Goal: Information Seeking & Learning: Check status

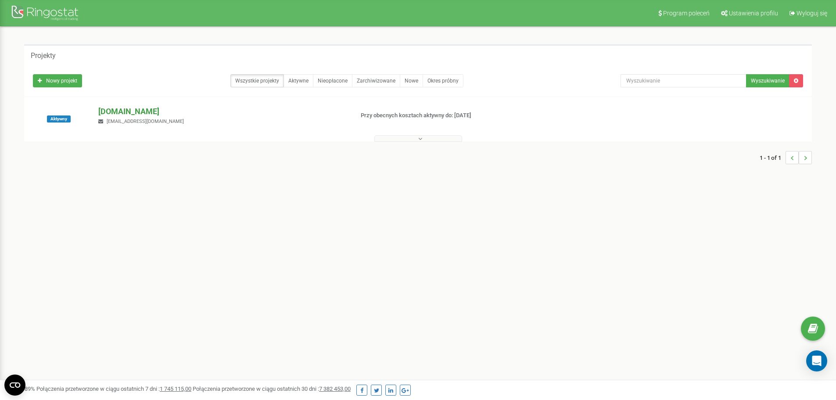
click at [114, 113] on p "[DOMAIN_NAME]" at bounding box center [222, 111] width 248 height 11
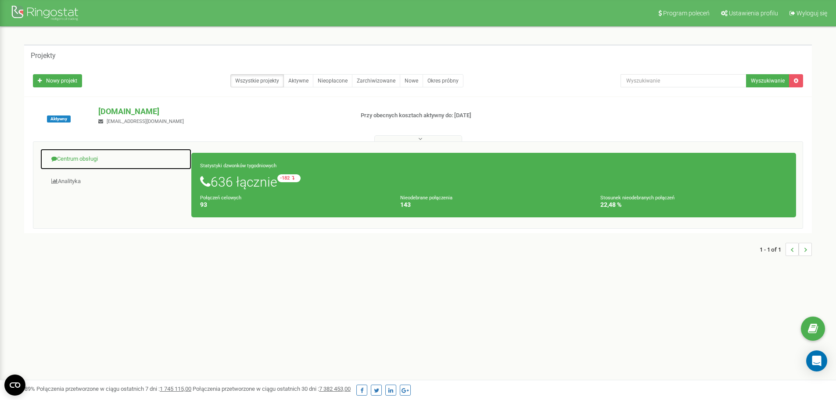
click at [90, 159] on link "Centrum obsługi" at bounding box center [116, 159] width 152 height 22
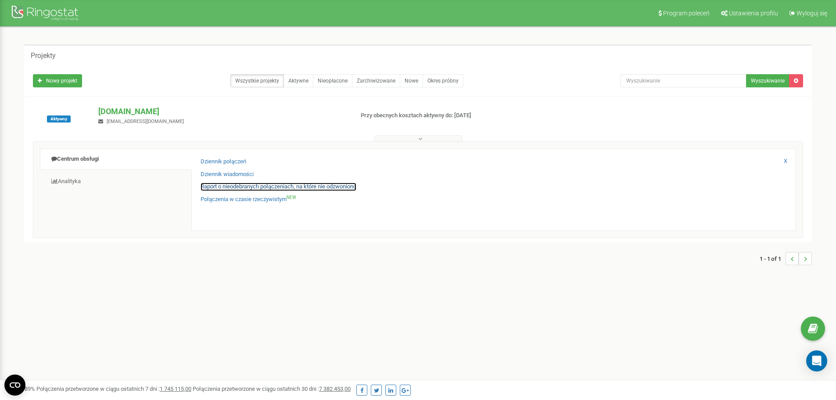
click at [217, 186] on link "Raport o nieodebranych połączeniach, na które nie odzwoniono" at bounding box center [279, 187] width 156 height 8
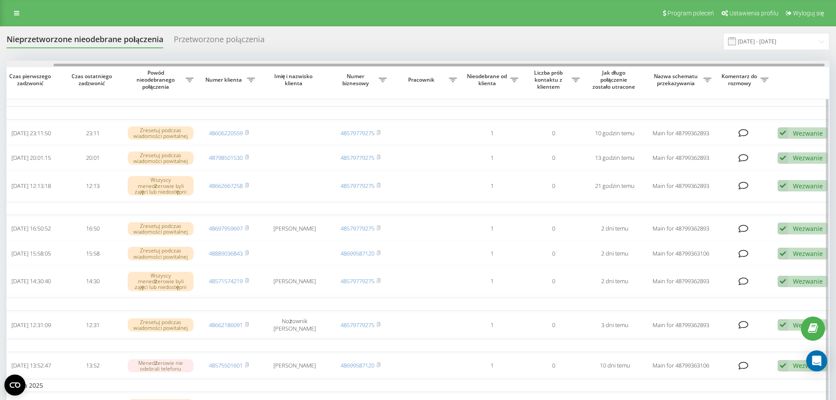
scroll to position [0, 55]
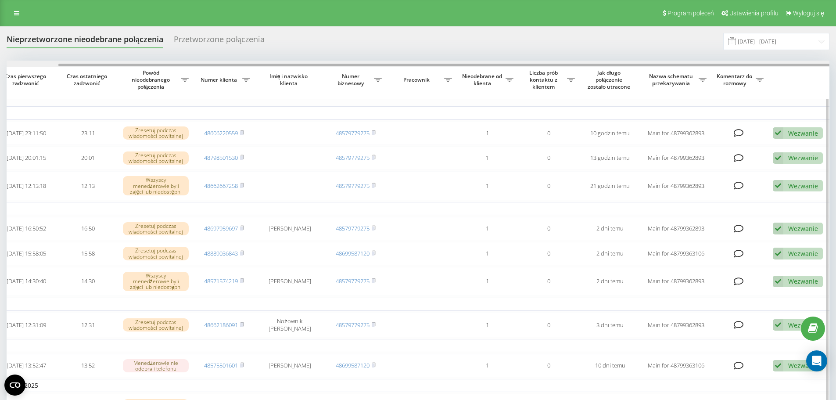
drag, startPoint x: 610, startPoint y: 65, endPoint x: 748, endPoint y: 72, distance: 138.9
click at [748, 72] on div "Wybierz wszystko Czas pierwszego zadzwonić Czas ostatniego zadzwonić Powód nieo…" at bounding box center [418, 376] width 823 height 631
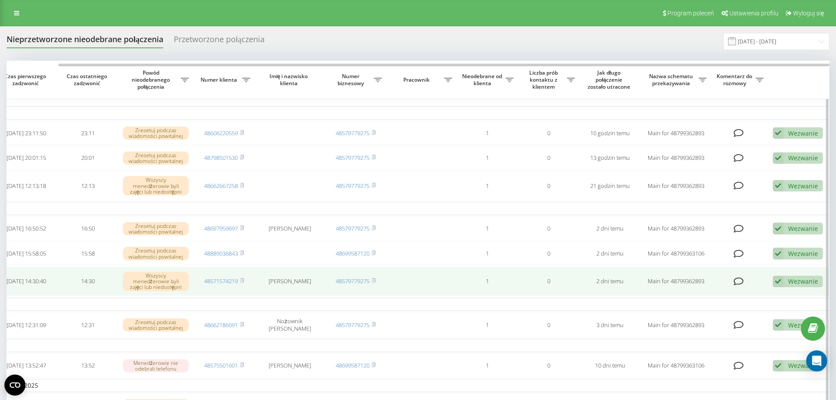
click at [778, 287] on icon at bounding box center [778, 282] width 11 height 12
click at [800, 285] on div "Wezwanie" at bounding box center [803, 281] width 30 height 8
click at [675, 299] on span "Nie udało się skontaktować" at bounding box center [692, 295] width 79 height 8
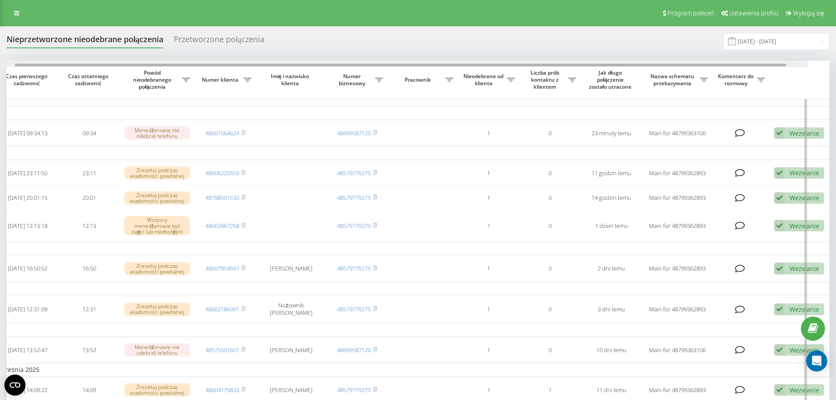
scroll to position [0, 55]
drag, startPoint x: 693, startPoint y: 64, endPoint x: 785, endPoint y: 68, distance: 91.8
click at [785, 68] on div "Wybierz wszystko Czas pierwszego zadzwonić Czas ostatniego zadzwonić Powód nieo…" at bounding box center [418, 368] width 823 height 615
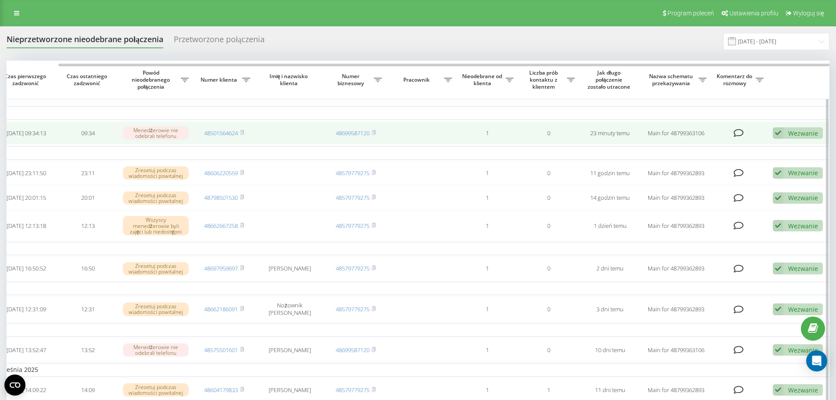
click at [784, 132] on div "Wezwanie Nie udało się skontaktować Skontaktowano się z klientem za pomocą inne…" at bounding box center [798, 133] width 50 height 12
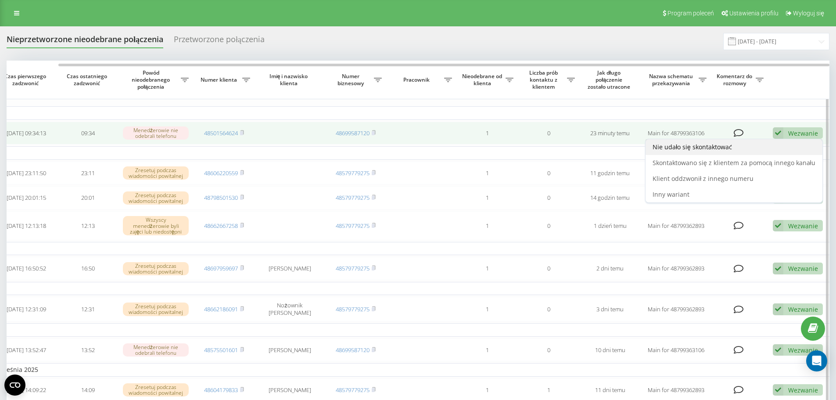
click at [686, 145] on span "Nie udało się skontaktować" at bounding box center [692, 147] width 79 height 8
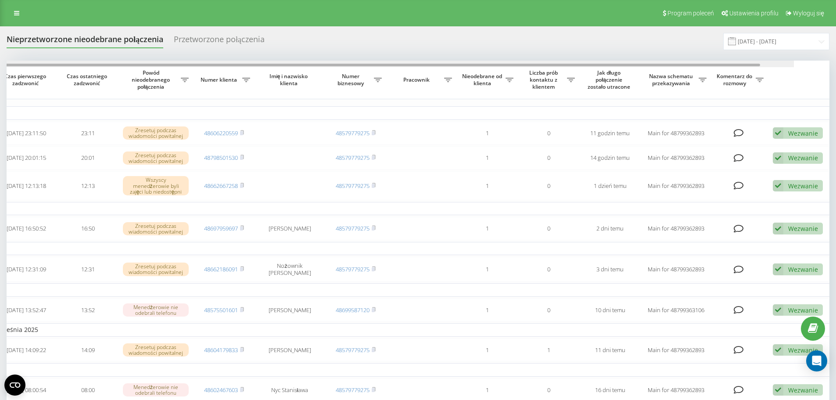
drag, startPoint x: 730, startPoint y: 66, endPoint x: 792, endPoint y: 65, distance: 61.9
click at [760, 65] on div at bounding box center [374, 65] width 771 height 3
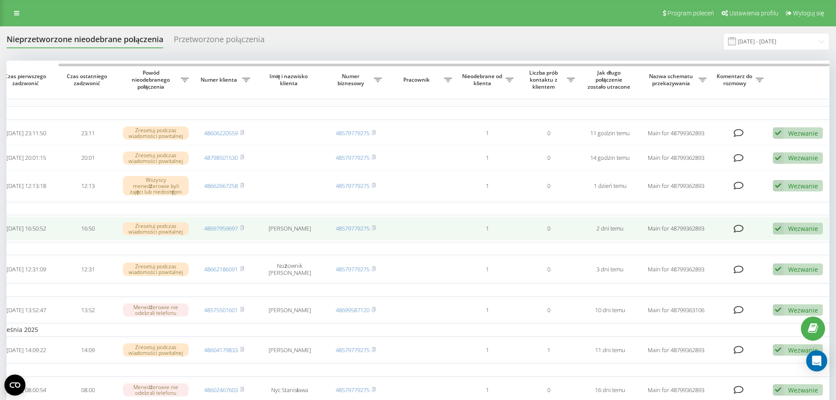
click at [798, 231] on div "Wezwanie" at bounding box center [803, 228] width 30 height 8
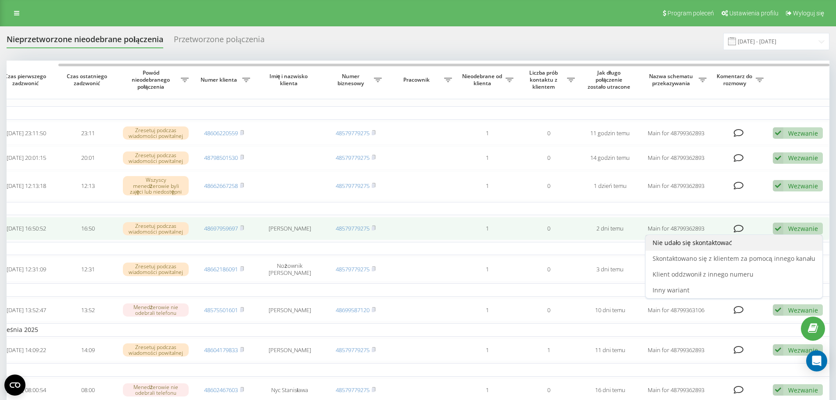
click at [684, 247] on span "Nie udało się skontaktować" at bounding box center [692, 242] width 79 height 8
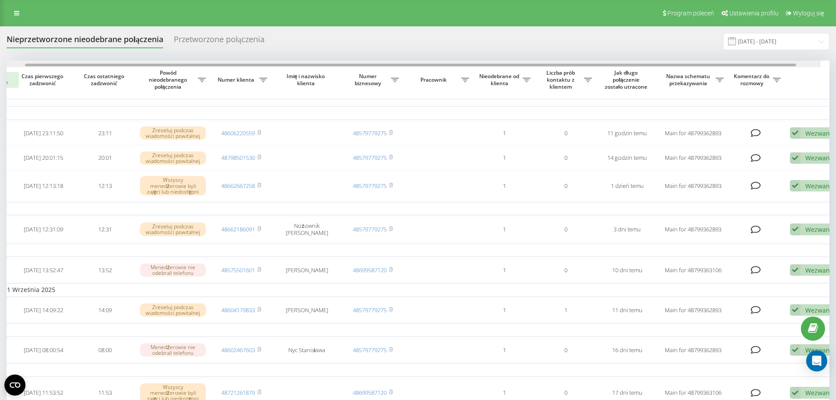
scroll to position [0, 55]
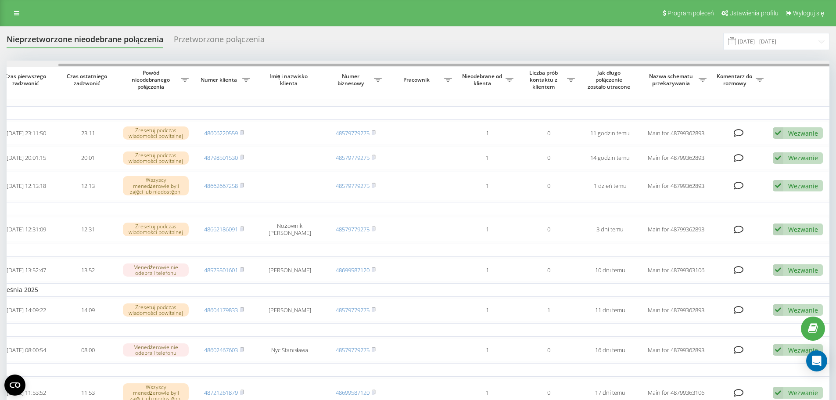
drag, startPoint x: 340, startPoint y: 65, endPoint x: 628, endPoint y: 102, distance: 290.7
click at [522, 70] on div "Wybierz wszystko Czas pierwszego zadzwonić Czas ostatniego zadzwonić Powód nieo…" at bounding box center [418, 328] width 823 height 535
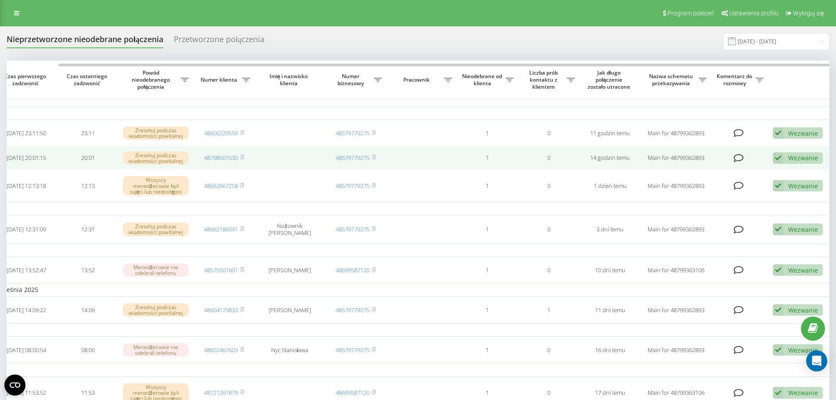
click at [797, 159] on div "Wezwanie" at bounding box center [803, 158] width 30 height 8
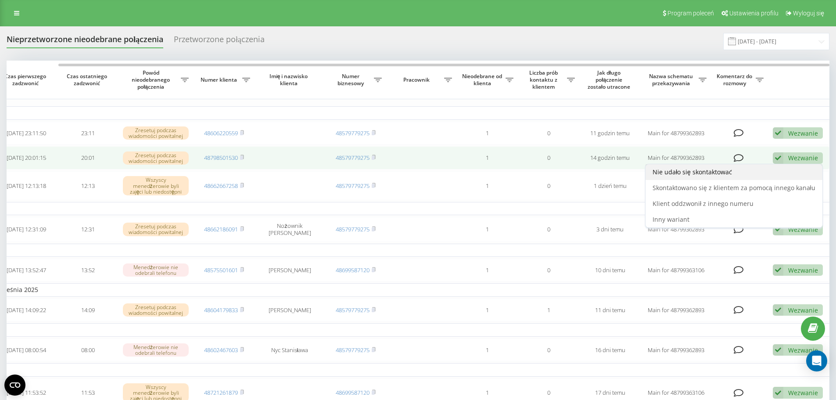
click at [697, 175] on span "Nie udało się skontaktować" at bounding box center [692, 172] width 79 height 8
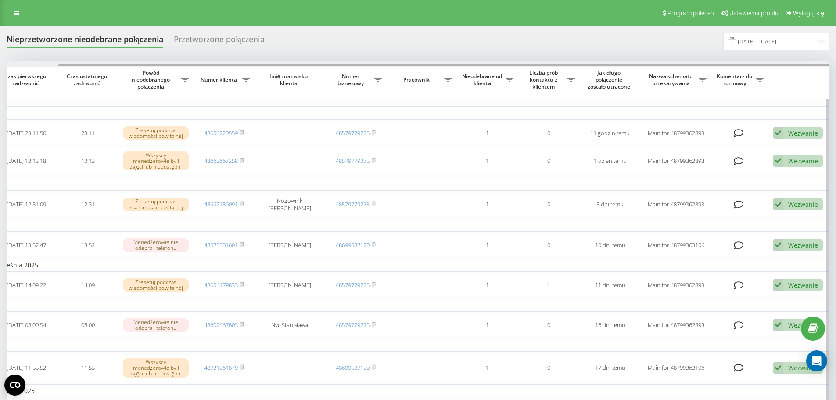
drag, startPoint x: 374, startPoint y: 64, endPoint x: 607, endPoint y: 75, distance: 232.9
click at [607, 75] on div "Wybierz wszystko Czas pierwszego zadzwonić Czas ostatniego zadzwonić Powód nieo…" at bounding box center [418, 316] width 823 height 510
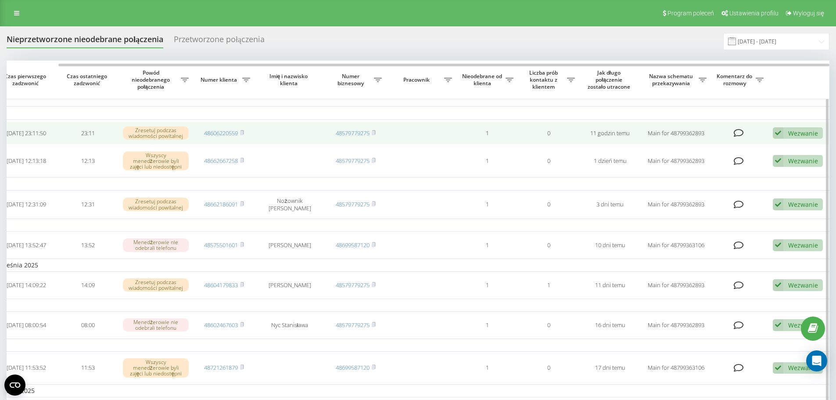
click at [775, 132] on icon at bounding box center [778, 133] width 11 height 12
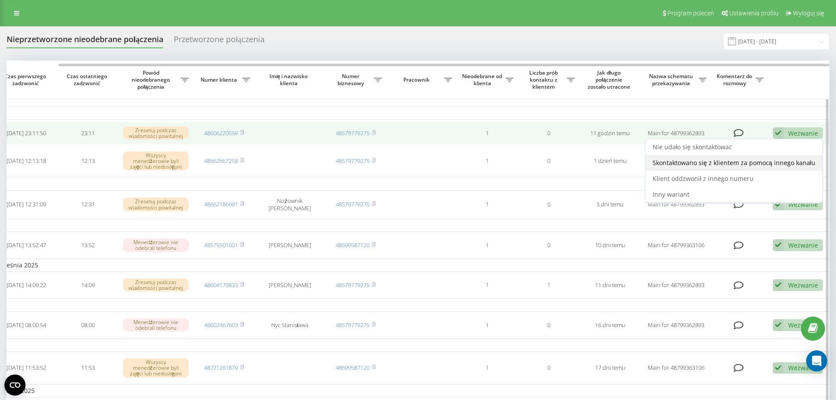
click at [687, 162] on span "Skontaktowano się z klientem za pomocą innego kanału" at bounding box center [734, 162] width 163 height 8
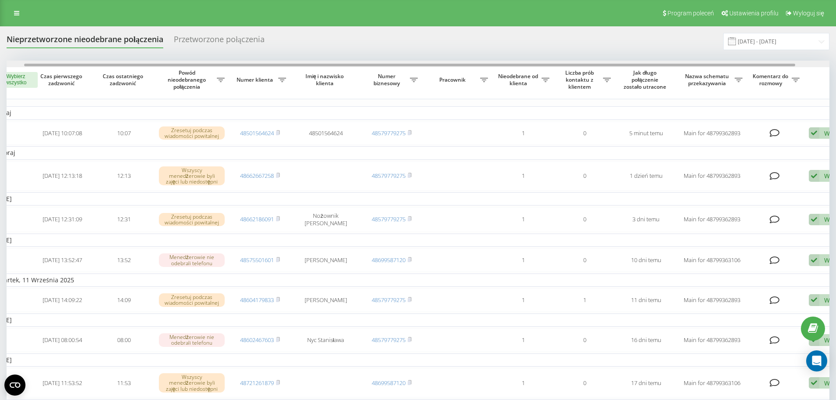
scroll to position [0, 55]
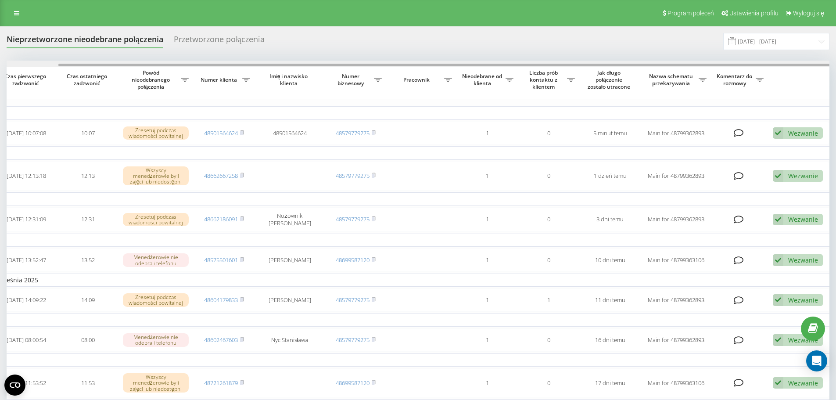
drag, startPoint x: 422, startPoint y: 64, endPoint x: 682, endPoint y: 155, distance: 275.4
click at [606, 68] on div "Wybierz wszystko Czas pierwszego zadzwonić Czas ostatniego zadzwonić Powód nieo…" at bounding box center [418, 323] width 823 height 525
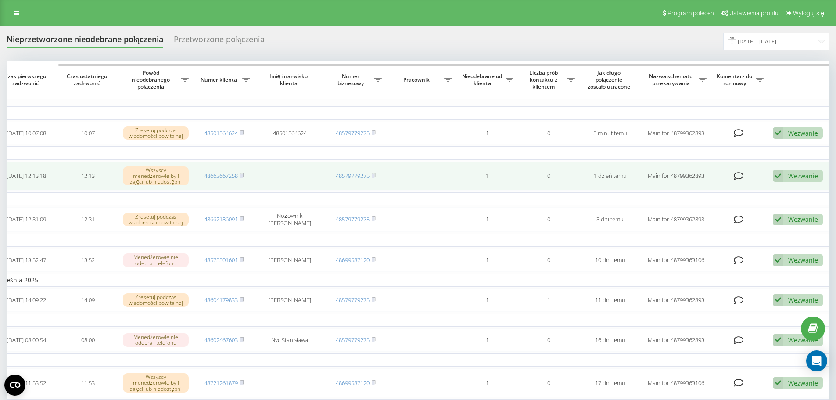
click at [796, 174] on div "Wezwanie" at bounding box center [803, 176] width 30 height 8
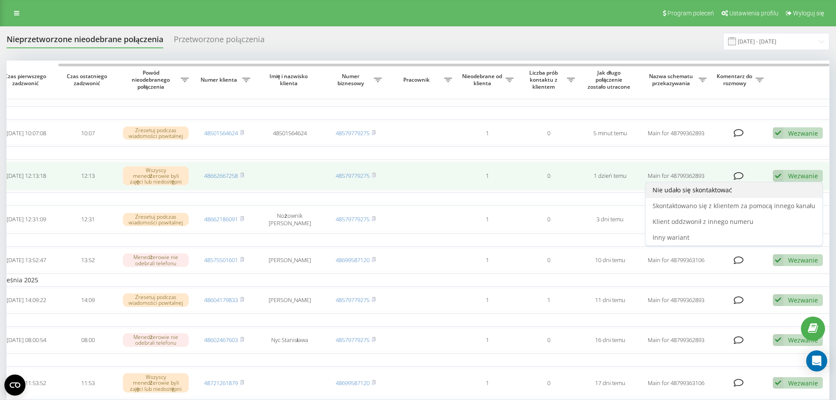
click at [698, 191] on span "Nie udało się skontaktować" at bounding box center [692, 190] width 79 height 8
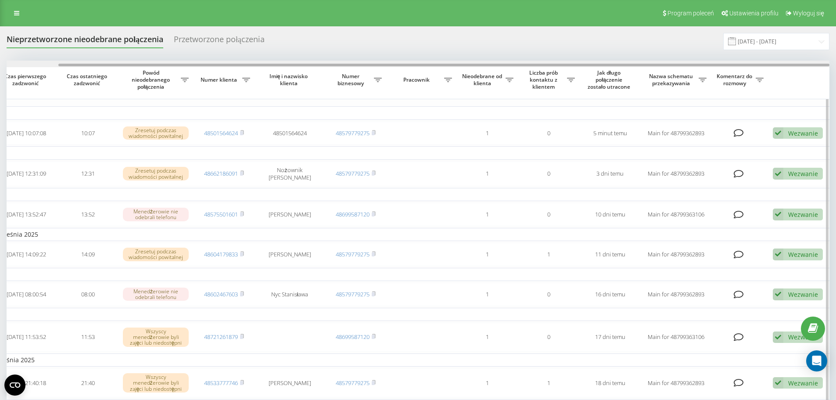
drag, startPoint x: 555, startPoint y: 65, endPoint x: 762, endPoint y: 70, distance: 207.2
click at [762, 70] on div "Wybierz wszystko Czas pierwszego zadzwonić Czas ostatniego zadzwonić Powód nieo…" at bounding box center [418, 301] width 823 height 480
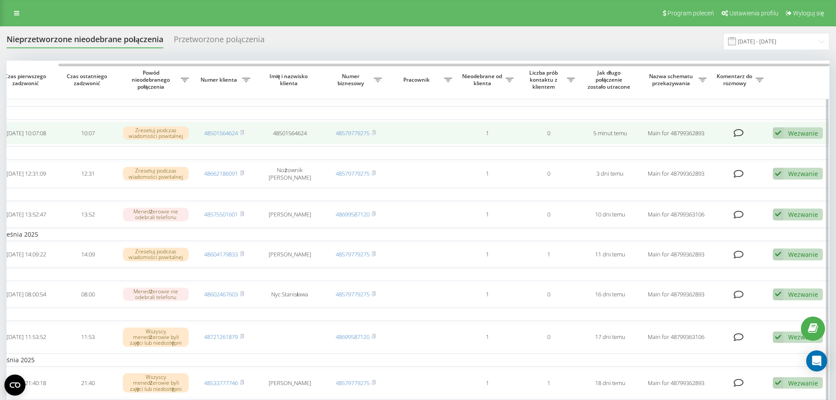
click at [788, 137] on div "Wezwanie" at bounding box center [803, 133] width 30 height 8
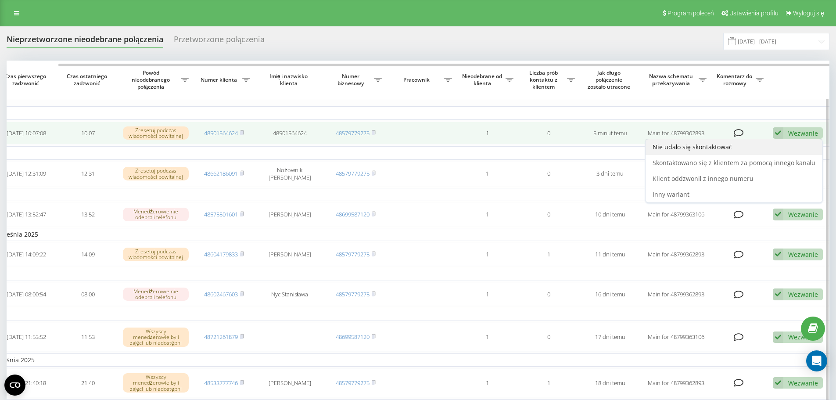
click at [681, 149] on span "Nie udało się skontaktować" at bounding box center [692, 147] width 79 height 8
